Goal: Go to known website: Access a specific website the user already knows

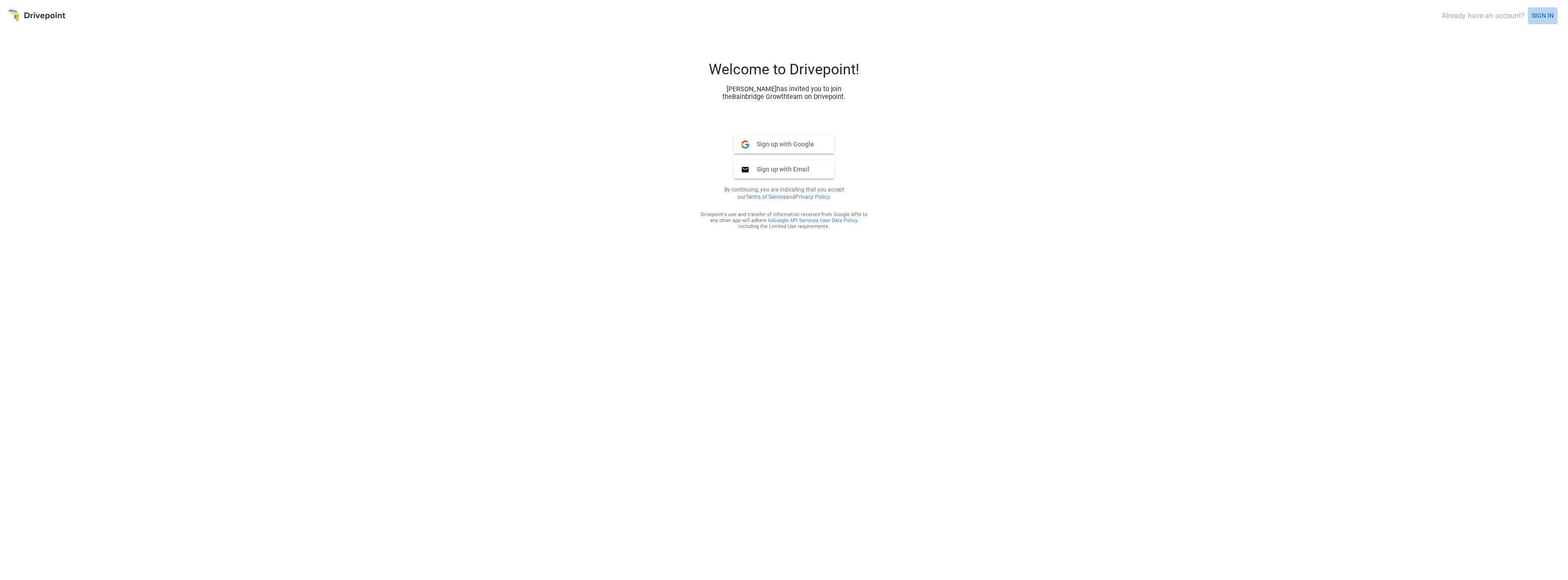
click at [1531, 13] on button "SIGN IN" at bounding box center [1542, 16] width 30 height 17
click at [783, 126] on span "Sign in with Google" at bounding box center [780, 128] width 63 height 8
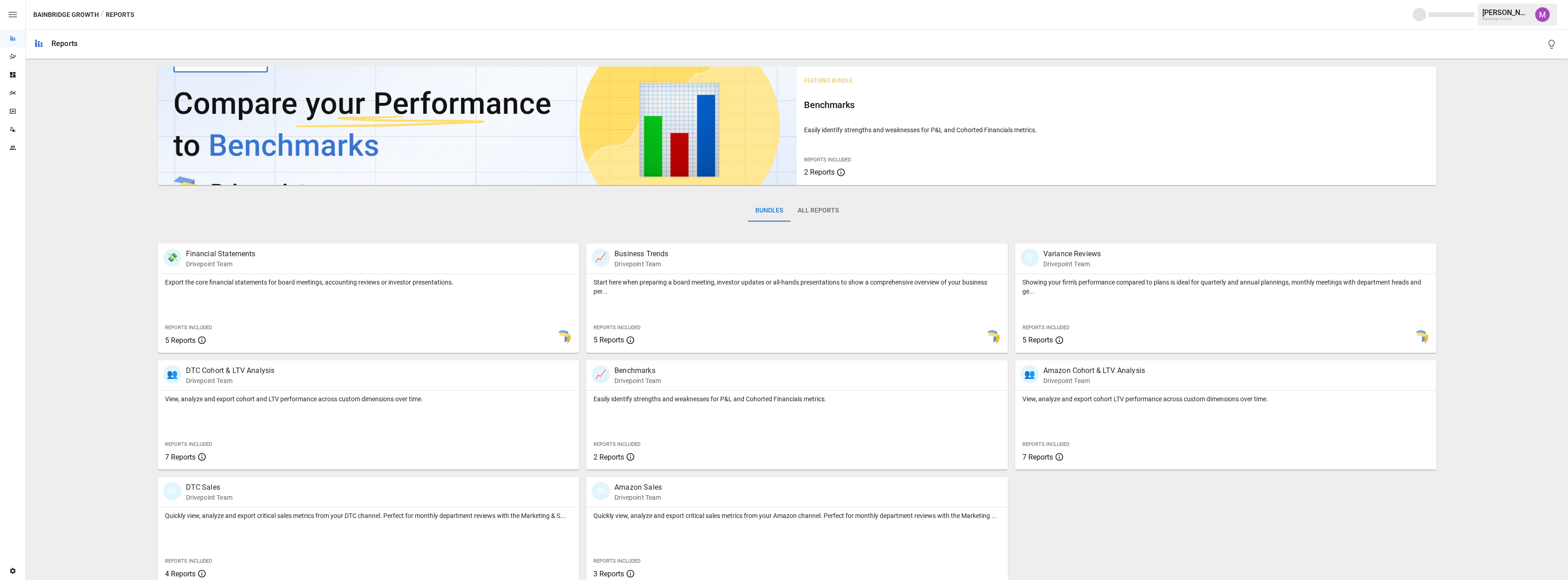
click at [1544, 8] on img "Umer Muhammed" at bounding box center [1542, 15] width 15 height 15
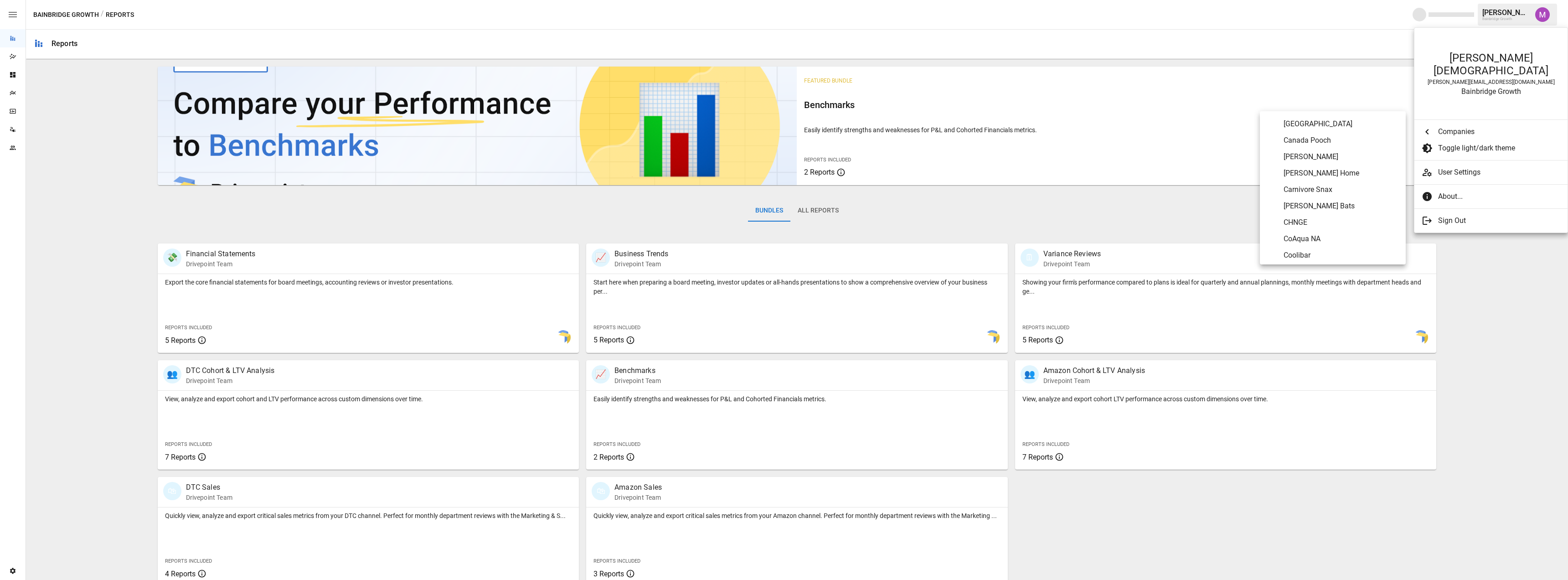
scroll to position [722, 0]
click at [1324, 185] on span "Carnivore Snax" at bounding box center [1341, 189] width 115 height 11
